Goal: Task Accomplishment & Management: Manage account settings

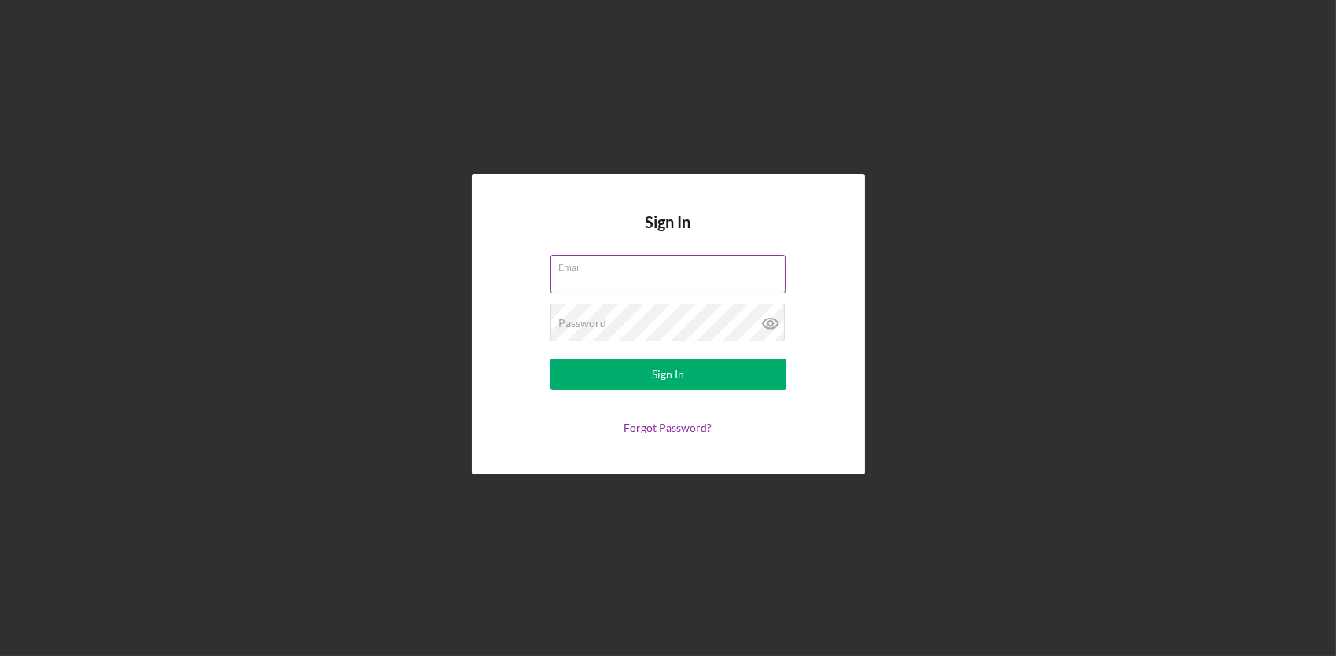
paste input "[EMAIL_ADDRESS][DOMAIN_NAME]"
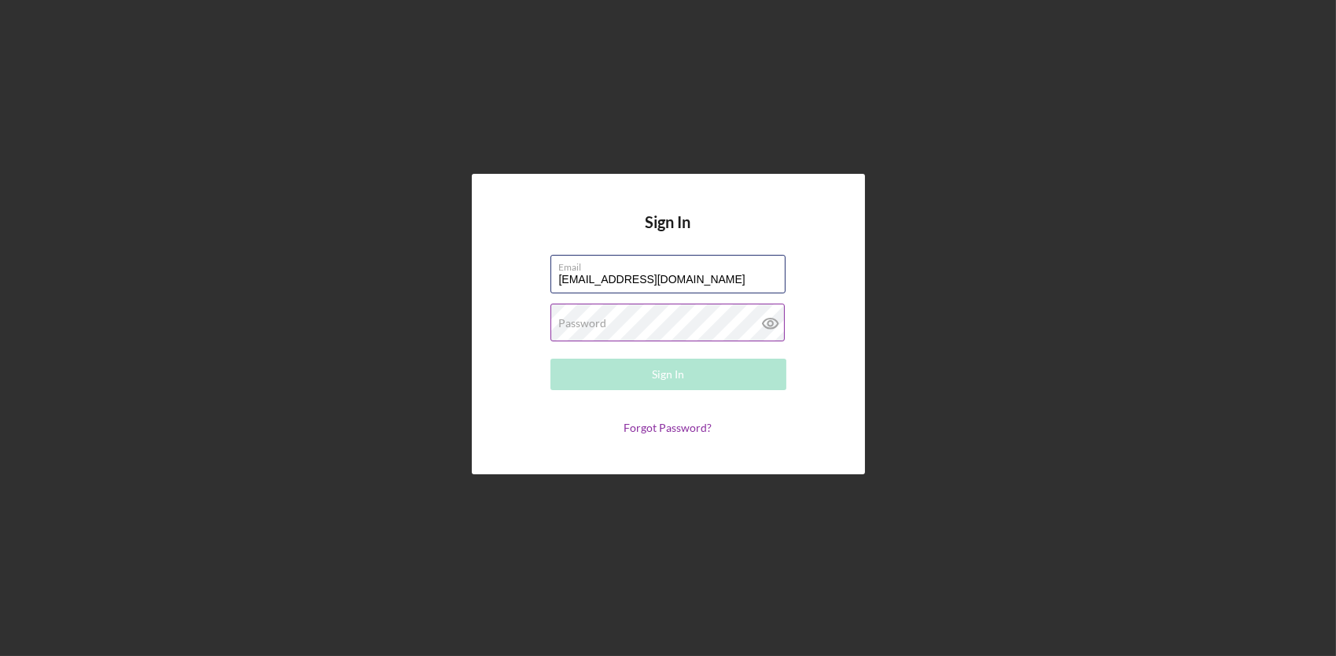
type input "[EMAIL_ADDRESS][DOMAIN_NAME]"
click at [595, 323] on label "Password" at bounding box center [583, 323] width 48 height 13
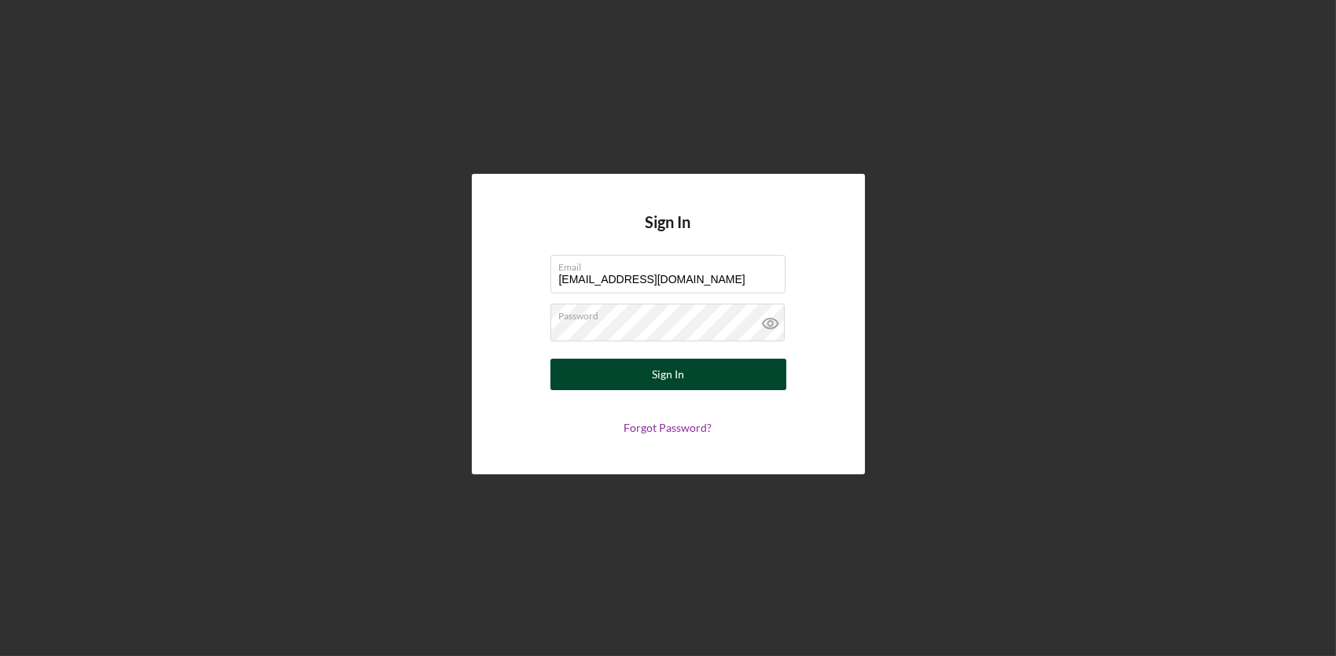
click at [645, 377] on button "Sign In" at bounding box center [669, 374] width 236 height 31
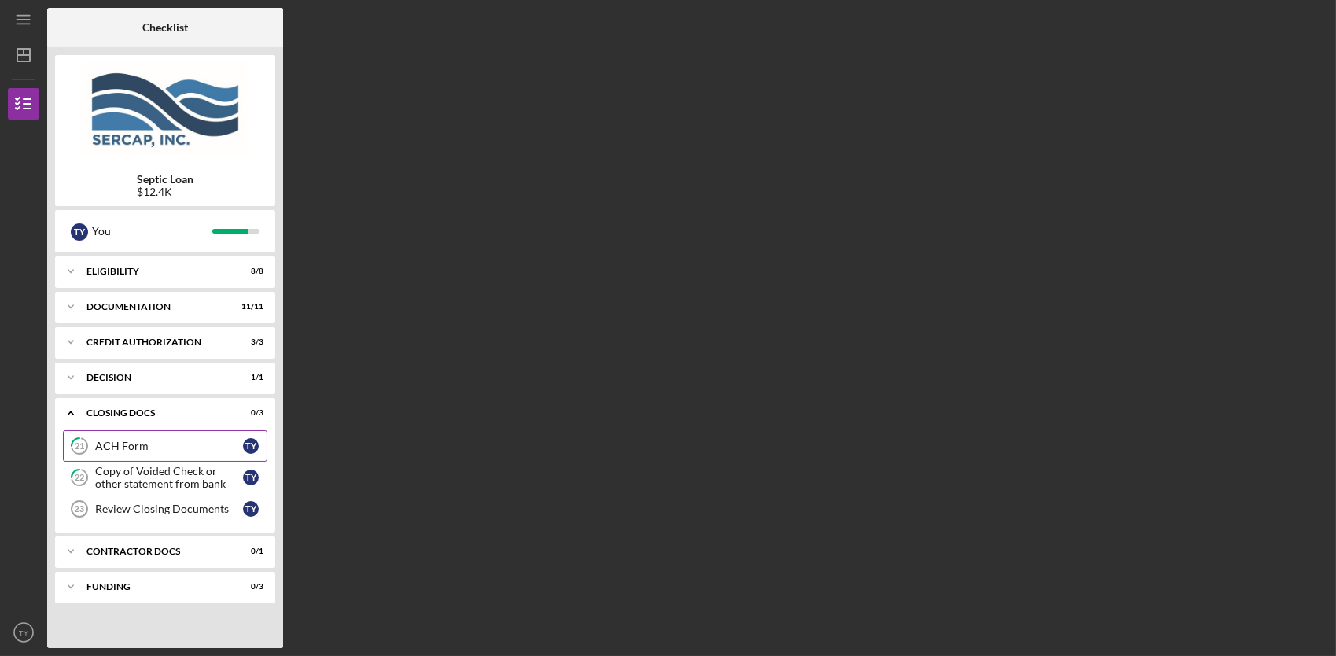
click at [132, 444] on div "ACH Form" at bounding box center [169, 446] width 148 height 13
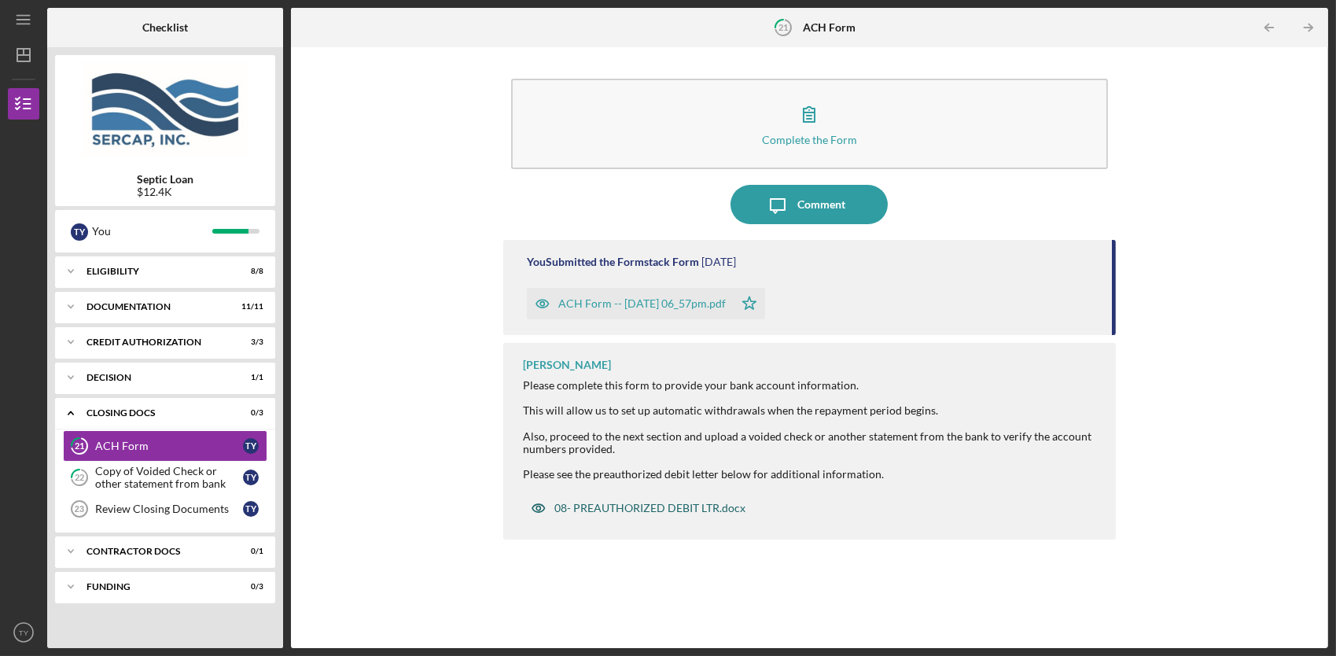
click at [625, 506] on div "08- PREAUTHORIZED DEBIT LTR.docx" at bounding box center [650, 508] width 191 height 13
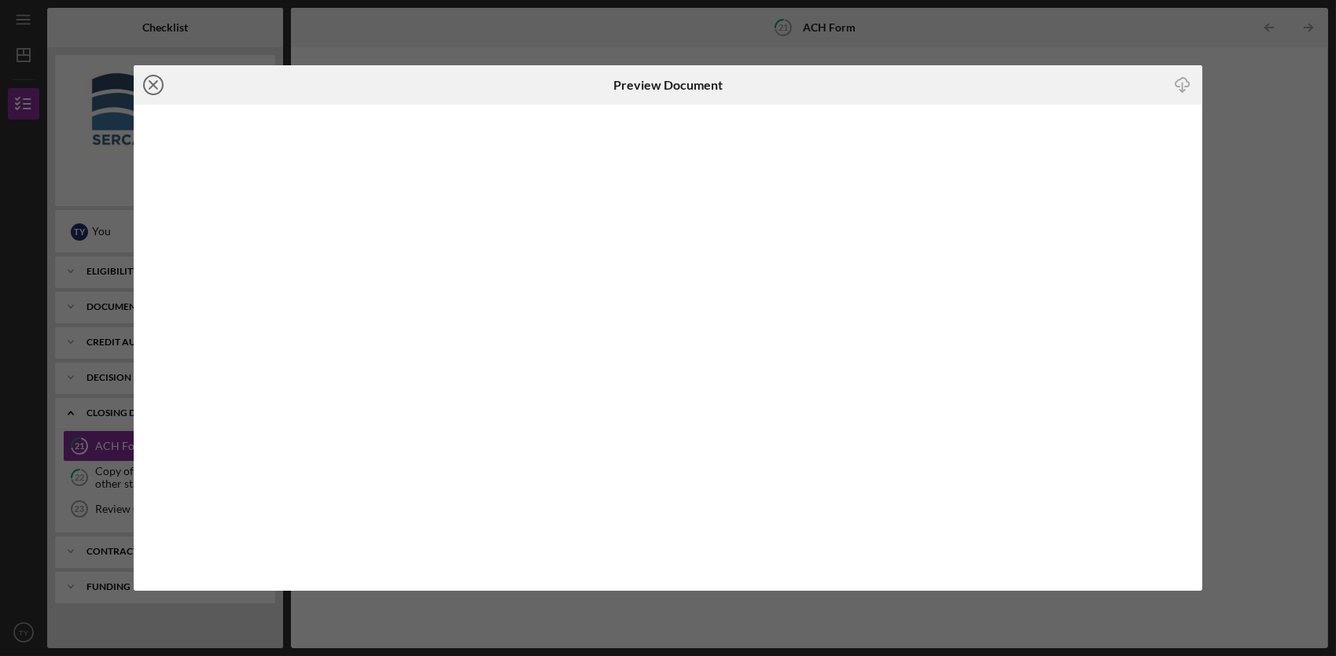
click at [144, 90] on icon "Icon/Close" at bounding box center [153, 84] width 39 height 39
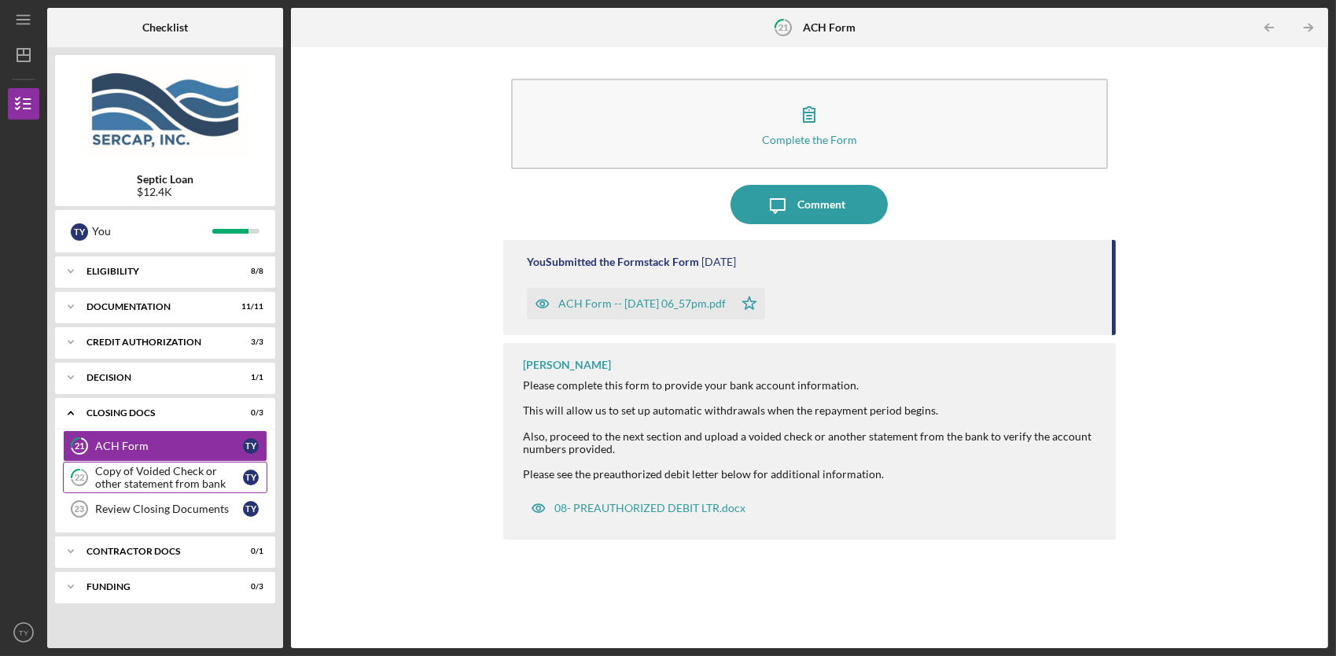
click at [134, 468] on div "Copy of Voided Check or other statement from bank" at bounding box center [169, 477] width 148 height 25
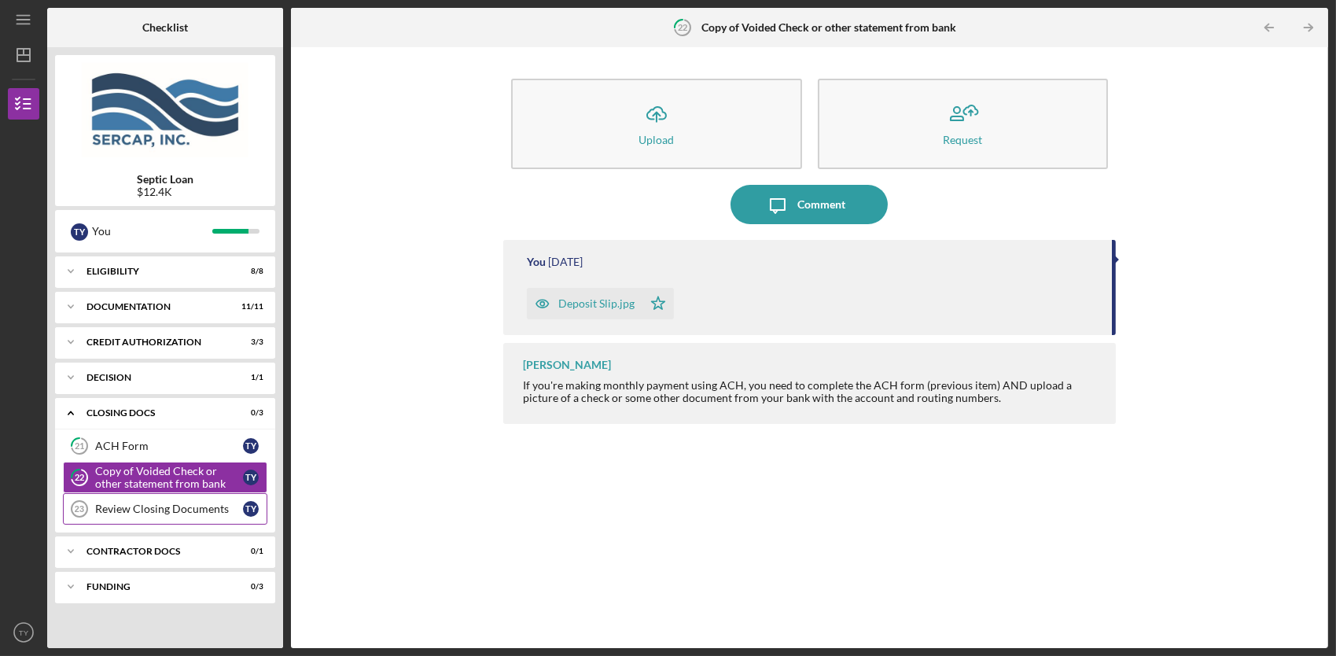
click at [136, 503] on div "Review Closing Documents" at bounding box center [169, 509] width 148 height 13
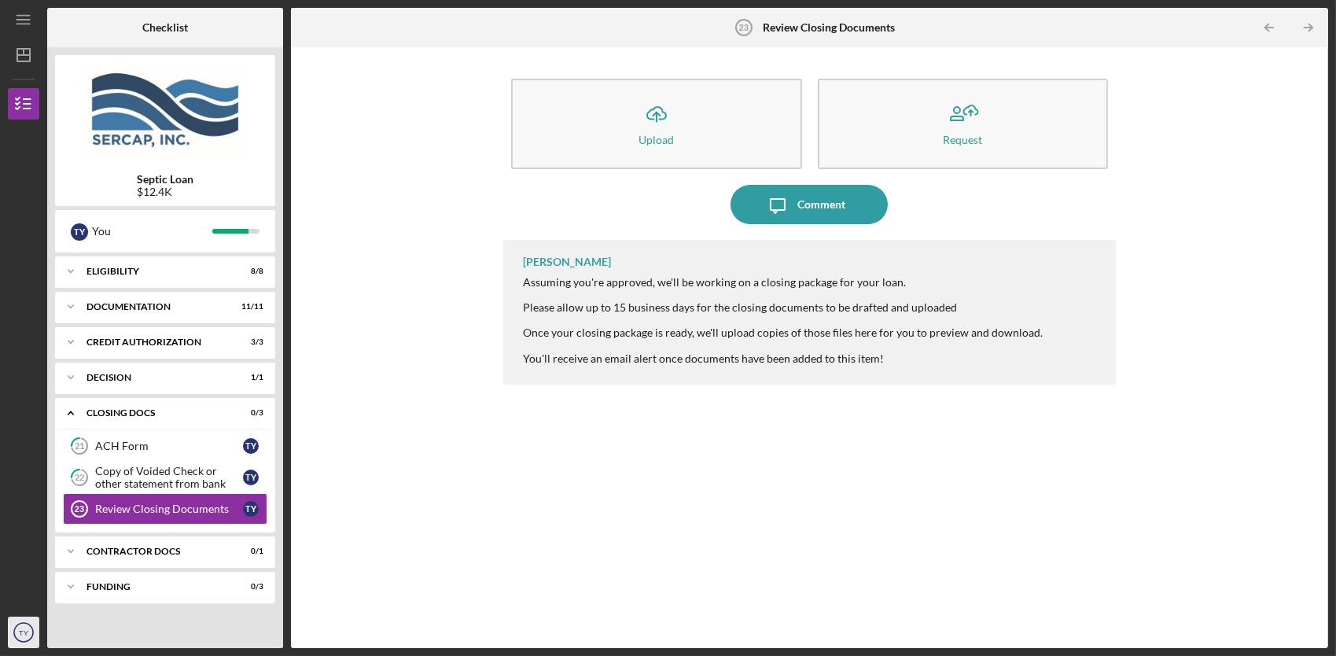
click at [12, 631] on icon "TY" at bounding box center [23, 632] width 31 height 39
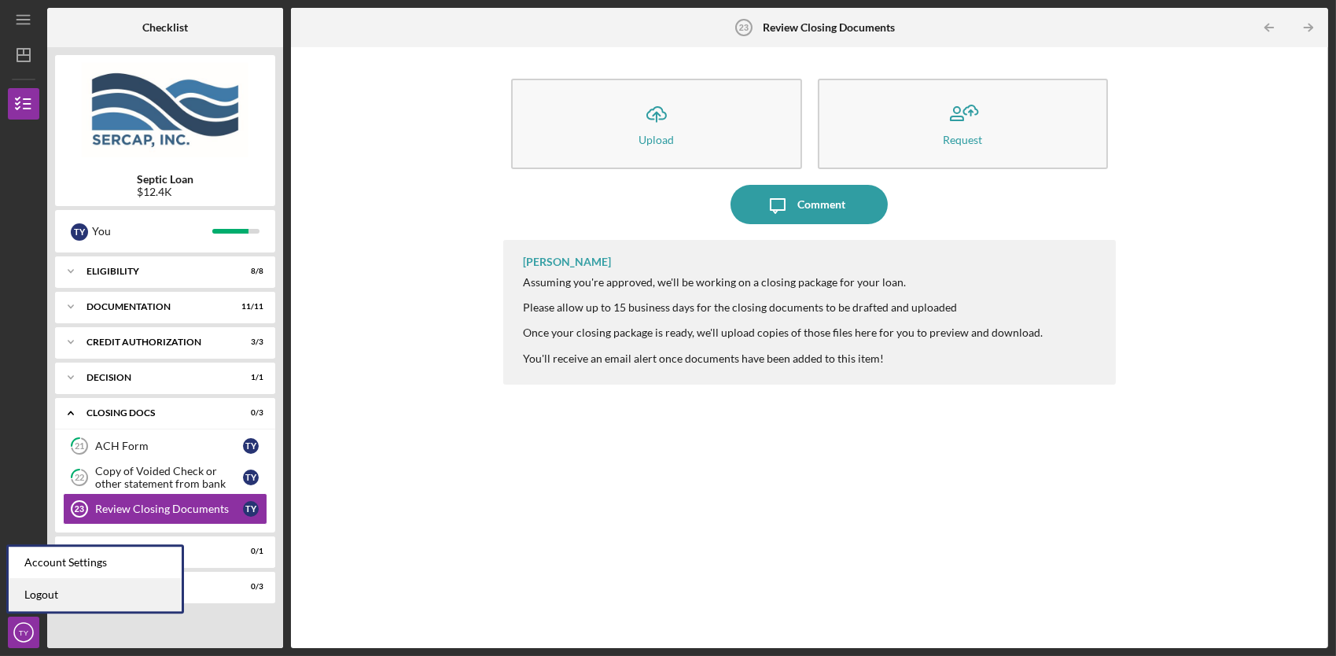
click at [24, 598] on link "Logout" at bounding box center [95, 595] width 173 height 32
